Goal: Information Seeking & Learning: Learn about a topic

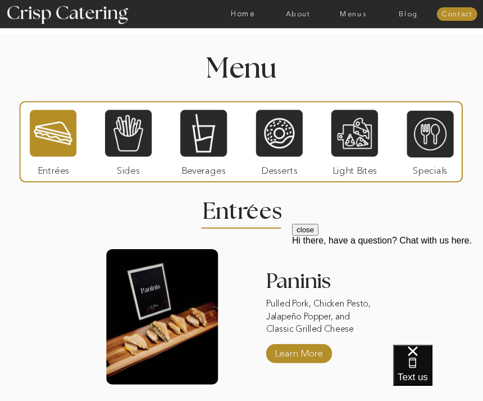
scroll to position [909, 0]
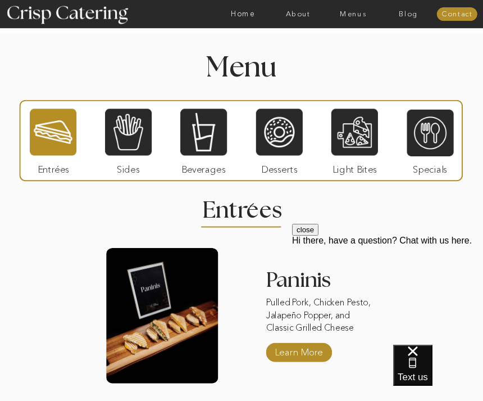
click at [442, 142] on div at bounding box center [430, 132] width 47 height 48
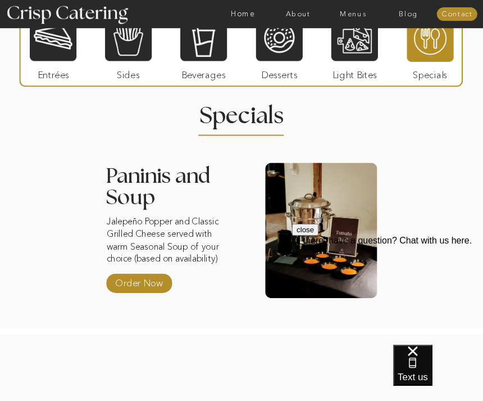
scroll to position [994, 0]
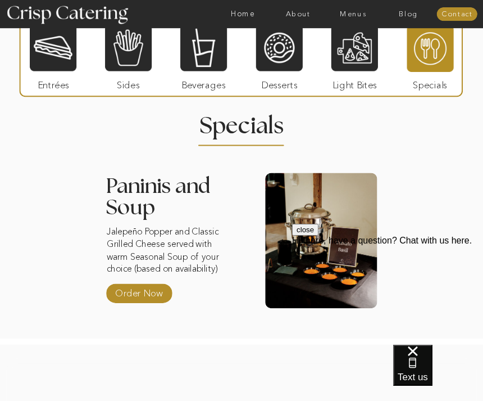
click at [347, 16] on nav "Menus" at bounding box center [353, 14] width 55 height 8
click at [381, 37] on nav "Summer (Mar-Aug)" at bounding box center [356, 37] width 72 height 8
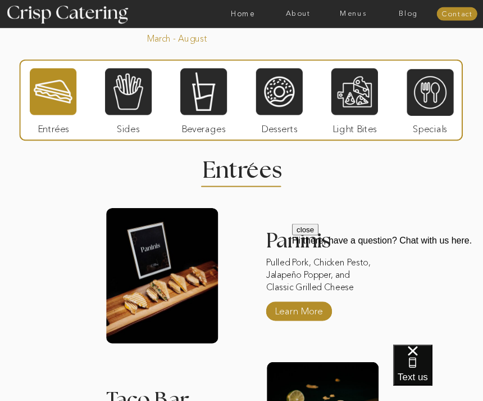
scroll to position [700, 0]
click at [439, 103] on div at bounding box center [430, 93] width 47 height 48
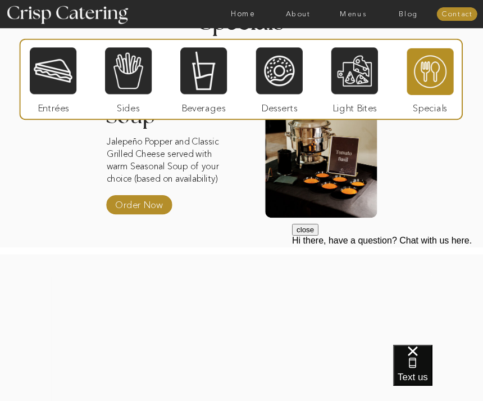
scroll to position [859, 0]
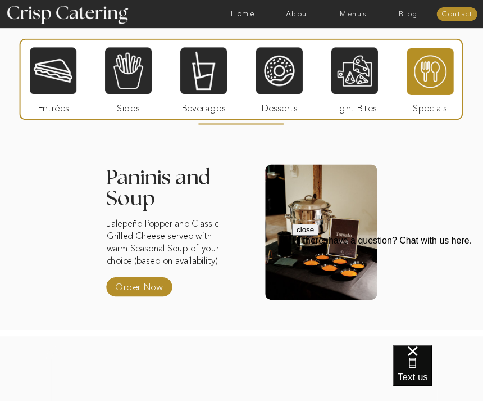
click at [154, 277] on p "Order Now" at bounding box center [138, 285] width 53 height 24
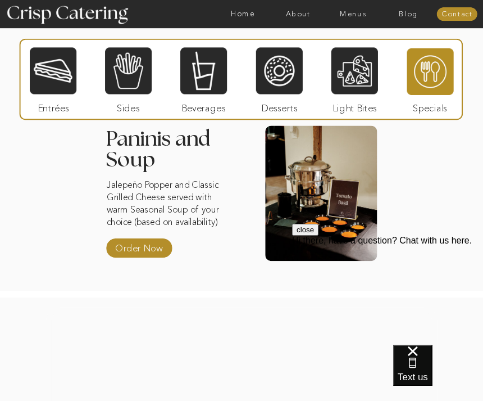
scroll to position [785, 0]
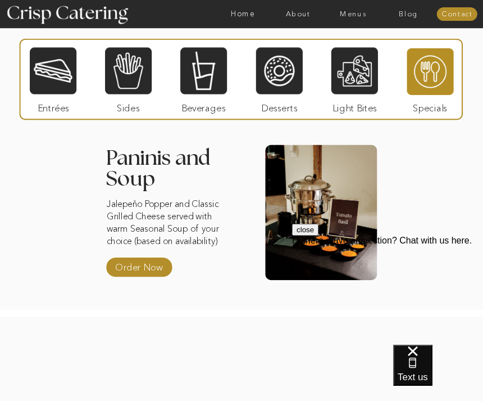
click at [363, 87] on div at bounding box center [354, 71] width 47 height 48
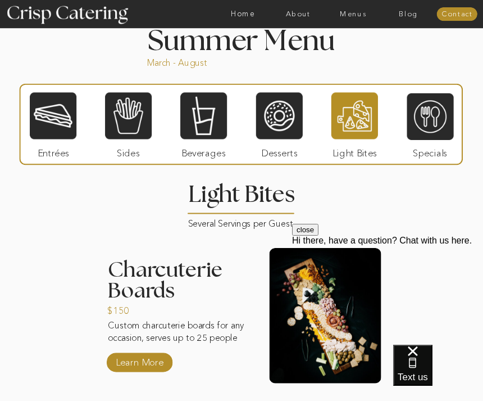
scroll to position [676, 0]
click at [286, 117] on div at bounding box center [279, 116] width 47 height 48
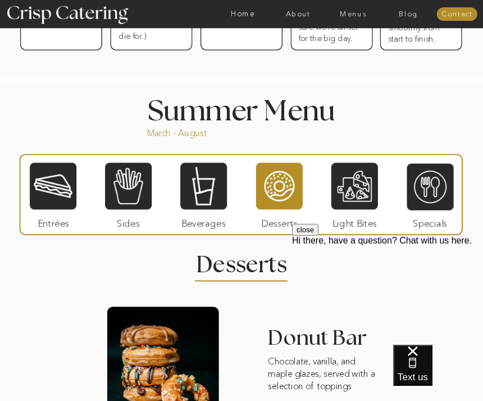
click at [136, 198] on div at bounding box center [128, 186] width 47 height 48
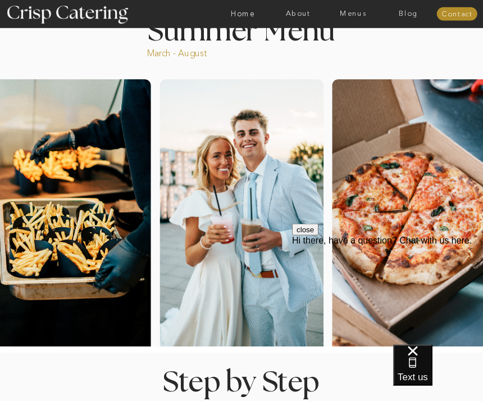
scroll to position [0, 0]
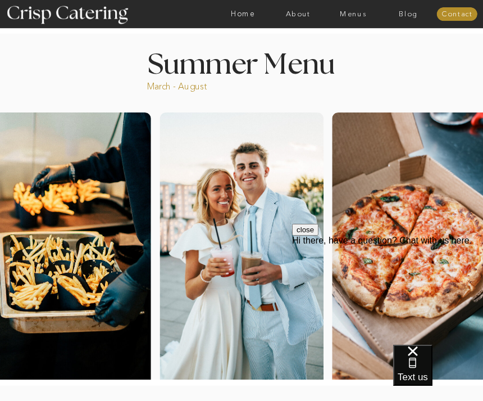
click at [243, 7] on div at bounding box center [273, 14] width 1277 height 28
click at [232, 17] on nav "Home" at bounding box center [242, 14] width 55 height 8
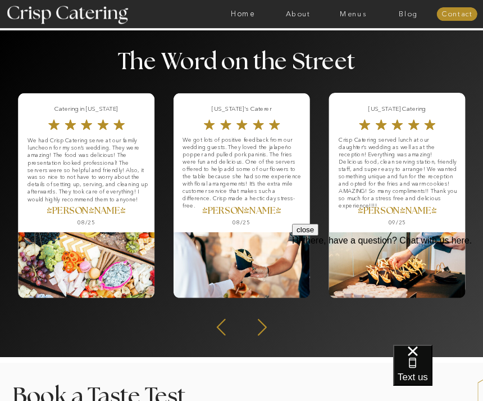
scroll to position [994, 0]
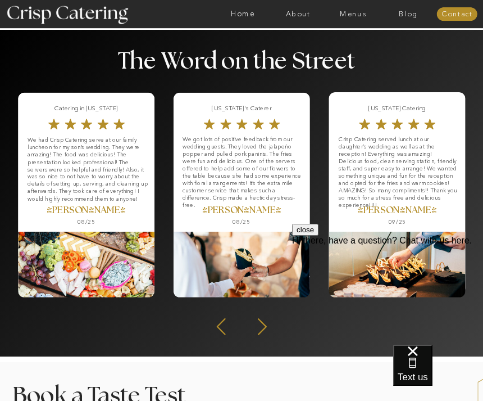
click at [268, 333] on icon at bounding box center [262, 326] width 21 height 20
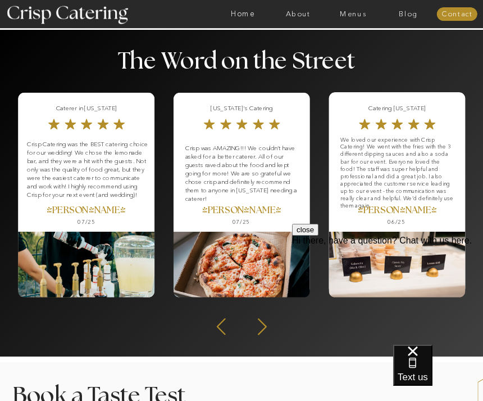
click at [266, 330] on icon at bounding box center [262, 326] width 21 height 20
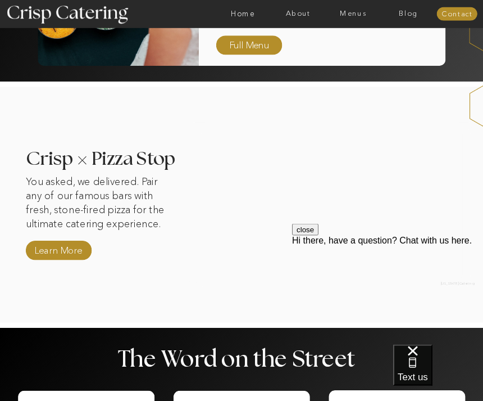
scroll to position [697, 0]
click at [51, 242] on div at bounding box center [59, 249] width 66 height 19
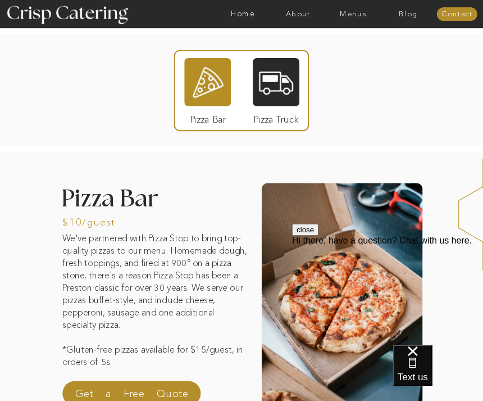
click at [290, 90] on div at bounding box center [276, 82] width 47 height 48
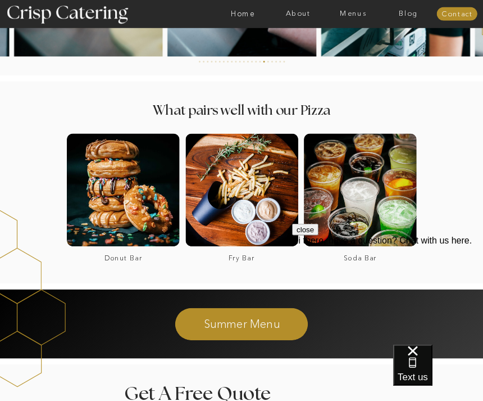
scroll to position [1400, 0]
click at [379, 192] on div at bounding box center [360, 189] width 113 height 113
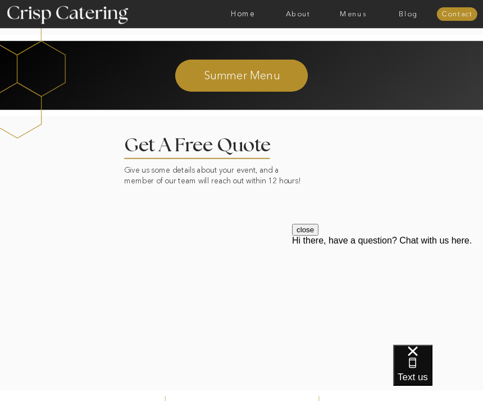
scroll to position [1286, 0]
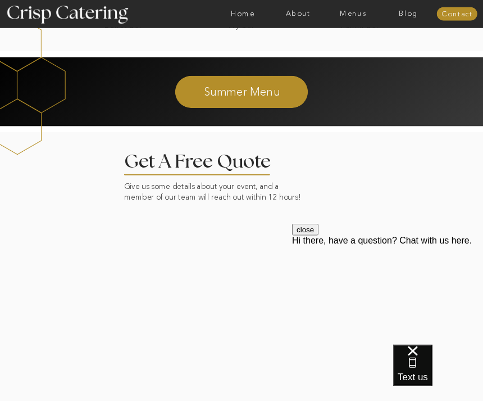
click at [284, 92] on p "Summer Menu" at bounding box center [242, 91] width 219 height 15
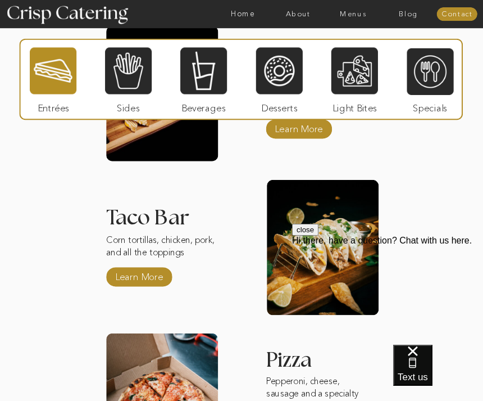
click at [361, 86] on div at bounding box center [354, 71] width 47 height 48
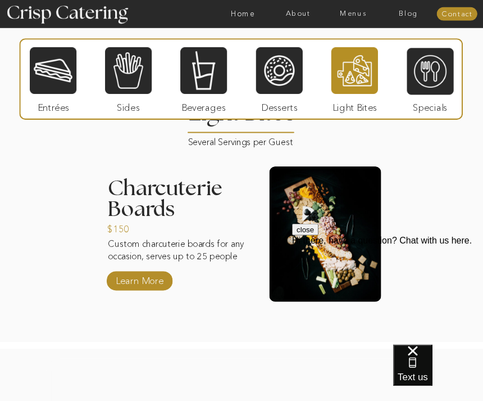
scroll to position [757, 0]
click at [426, 75] on div at bounding box center [430, 71] width 47 height 48
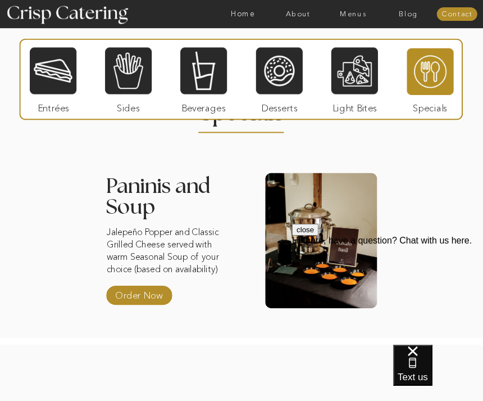
click at [348, 70] on div at bounding box center [354, 71] width 47 height 48
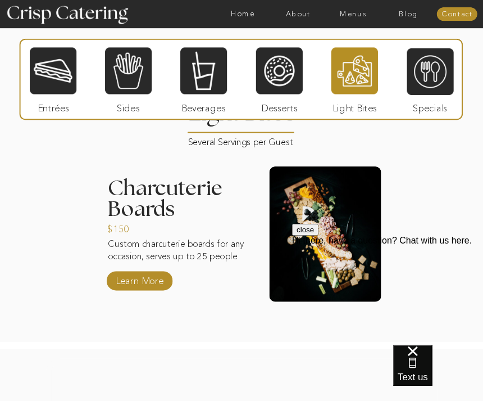
click at [157, 286] on p "Learn More" at bounding box center [139, 279] width 53 height 24
